Goal: Navigation & Orientation: Find specific page/section

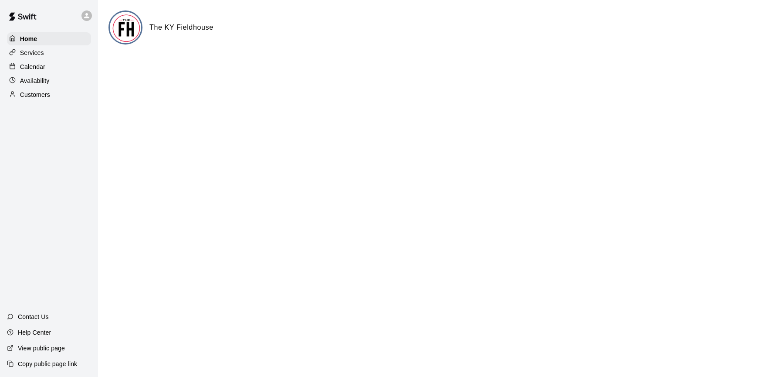
click at [44, 70] on p "Calendar" at bounding box center [32, 66] width 25 height 9
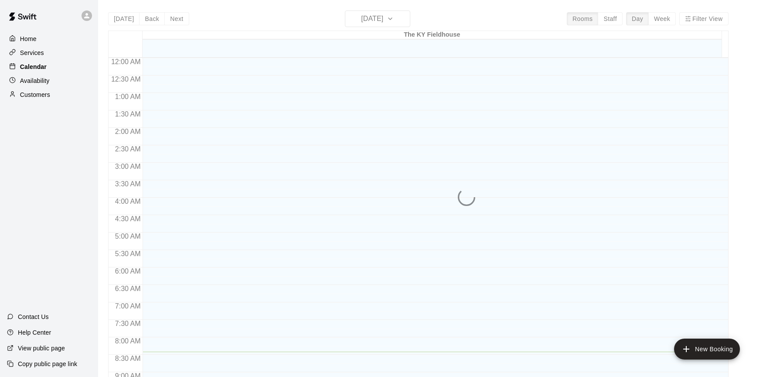
scroll to position [294, 0]
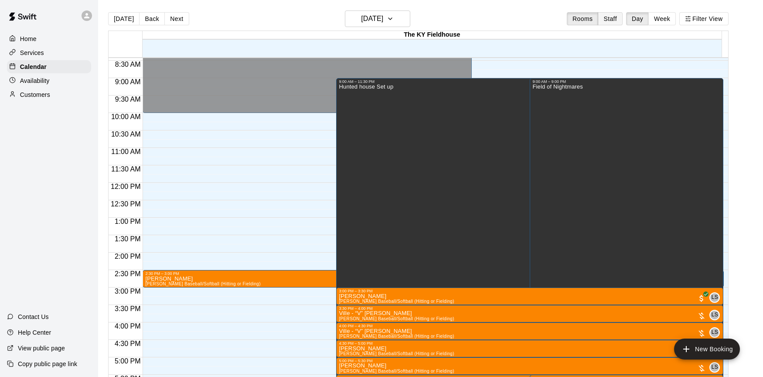
click at [610, 18] on button "Staff" at bounding box center [609, 18] width 25 height 13
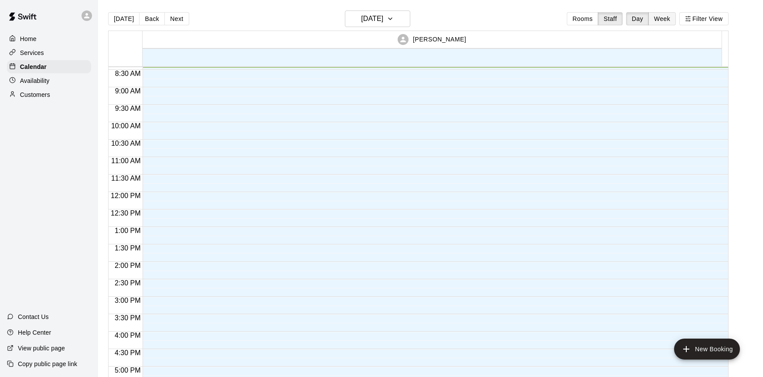
click at [665, 18] on button "Week" at bounding box center [661, 18] width 27 height 13
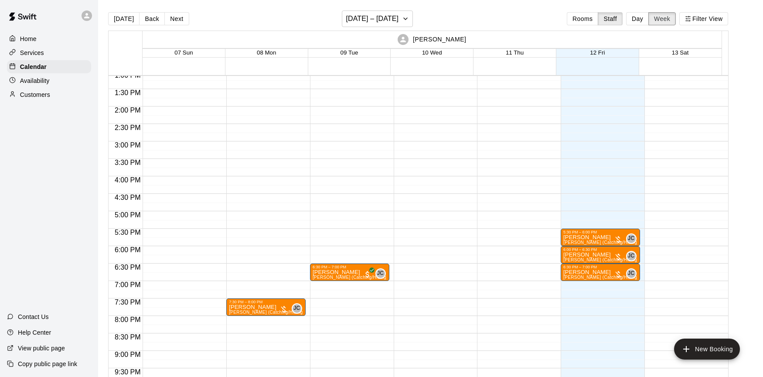
scroll to position [526, 0]
